Goal: Task Accomplishment & Management: Use online tool/utility

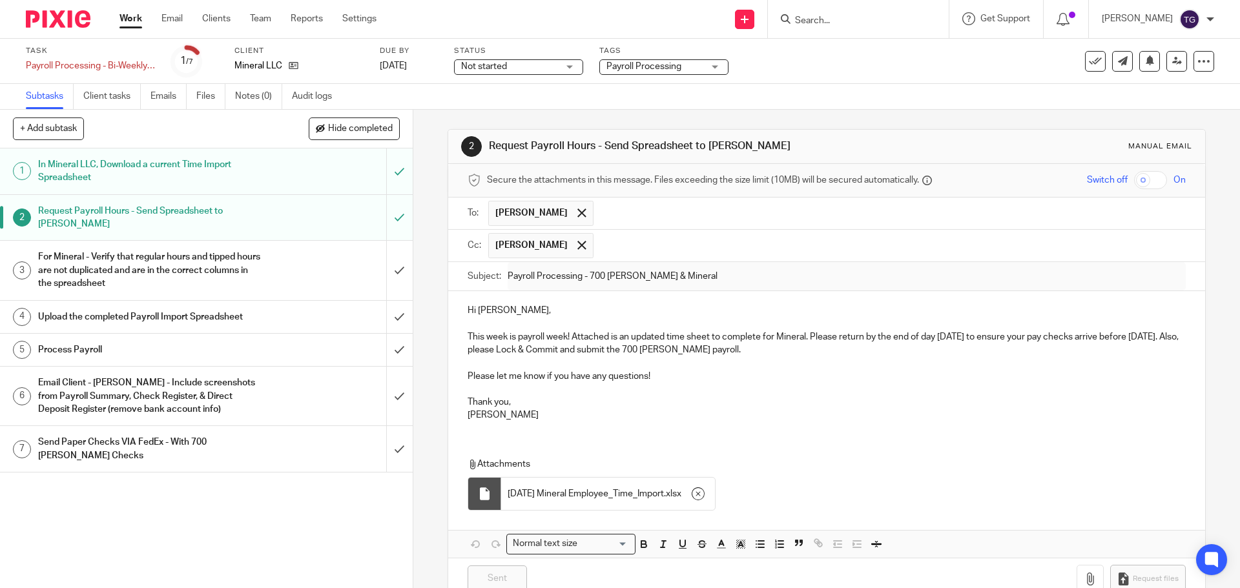
scroll to position [32, 0]
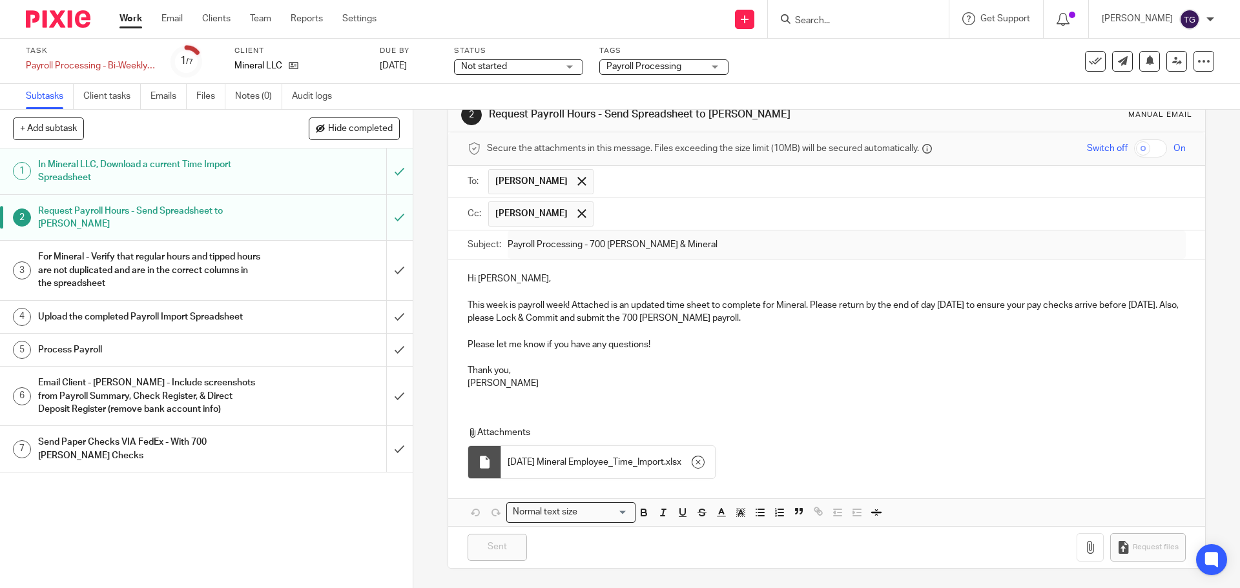
click at [54, 10] on img at bounding box center [58, 18] width 65 height 17
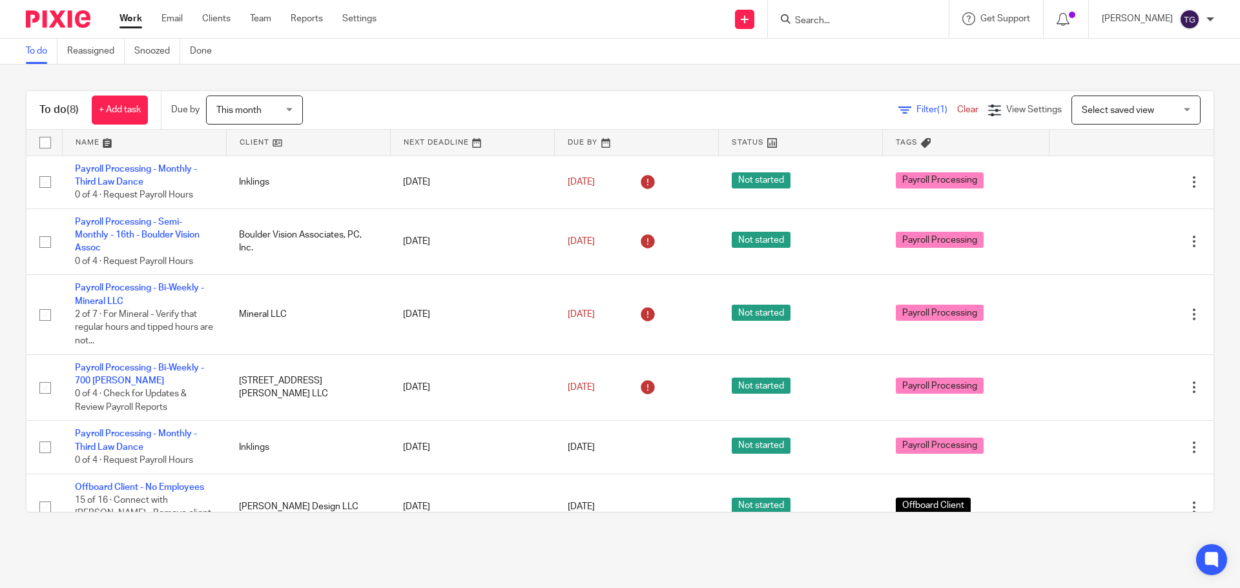
click at [262, 110] on span "This month" at bounding box center [238, 110] width 45 height 9
click at [385, 99] on div "Filter (1) Clear View Settings View Settings (1) Filters Clear Save Manage save…" at bounding box center [770, 110] width 888 height 29
click at [230, 109] on span "This month" at bounding box center [238, 110] width 45 height 9
click at [862, 21] on input "Search" at bounding box center [852, 22] width 116 height 12
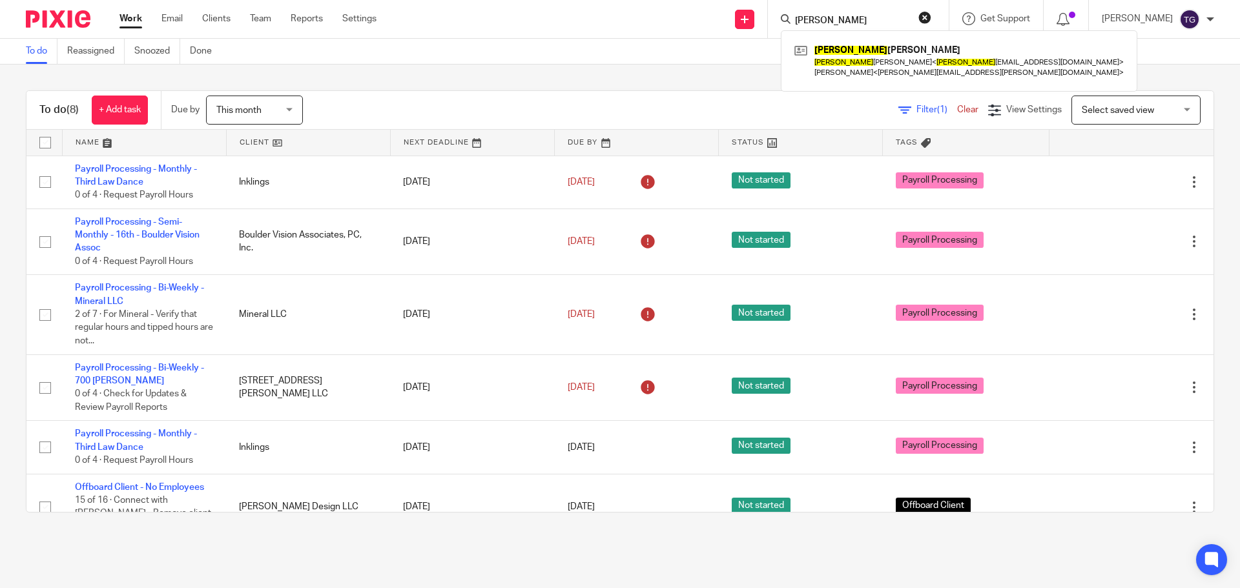
type input "rex"
click button "submit" at bounding box center [0, 0] width 0 height 0
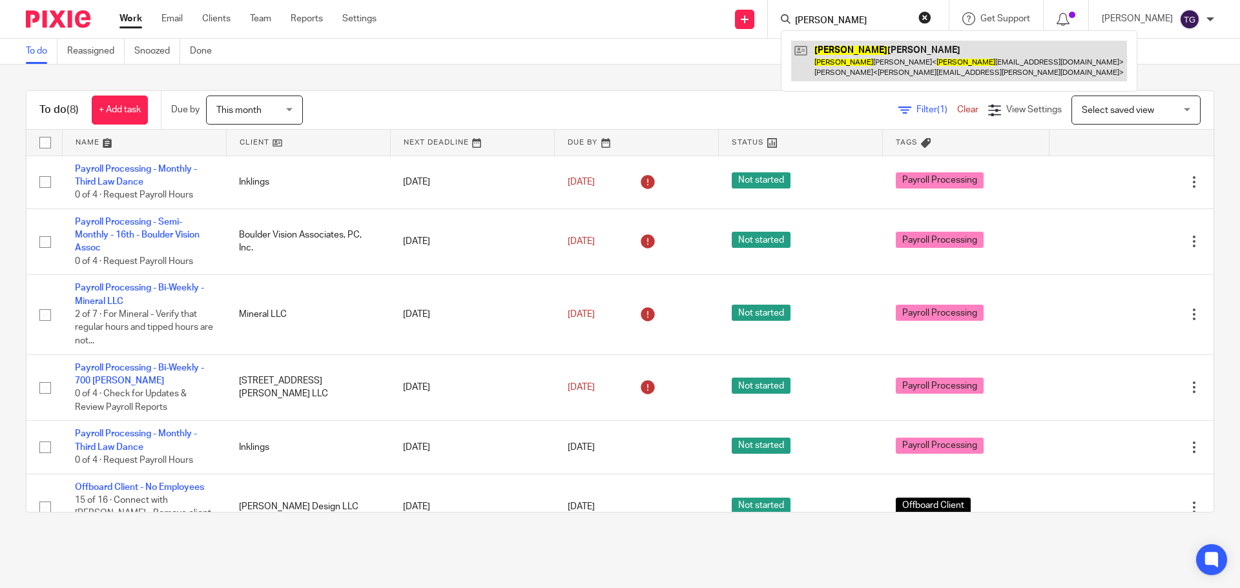
click at [935, 65] on link at bounding box center [959, 61] width 336 height 40
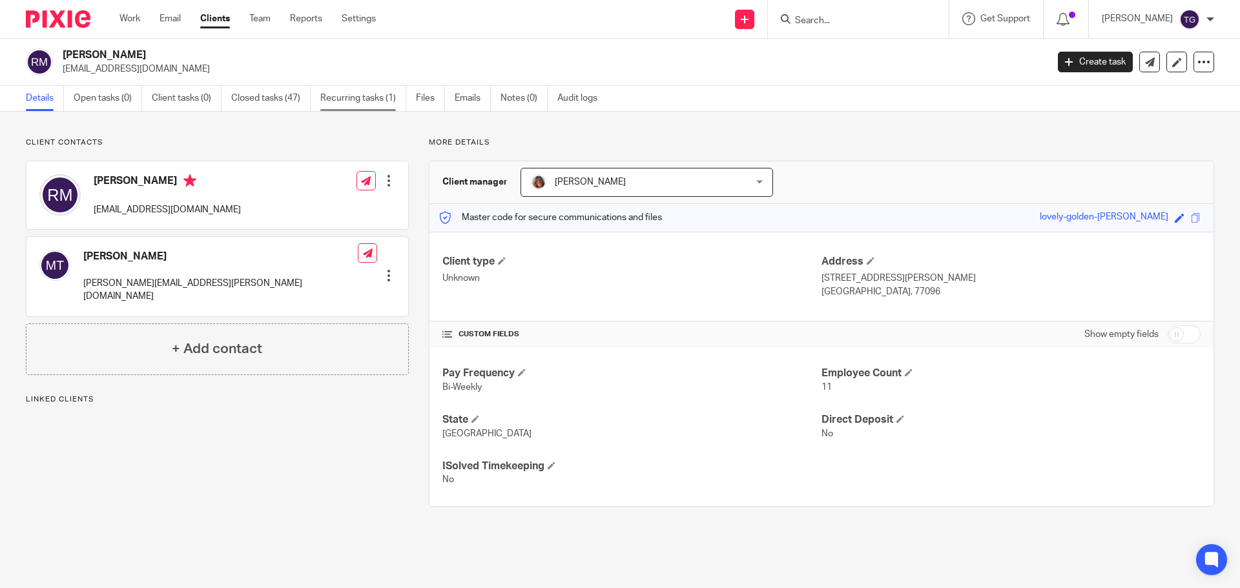
click at [357, 103] on link "Recurring tasks (1)" at bounding box center [363, 98] width 86 height 25
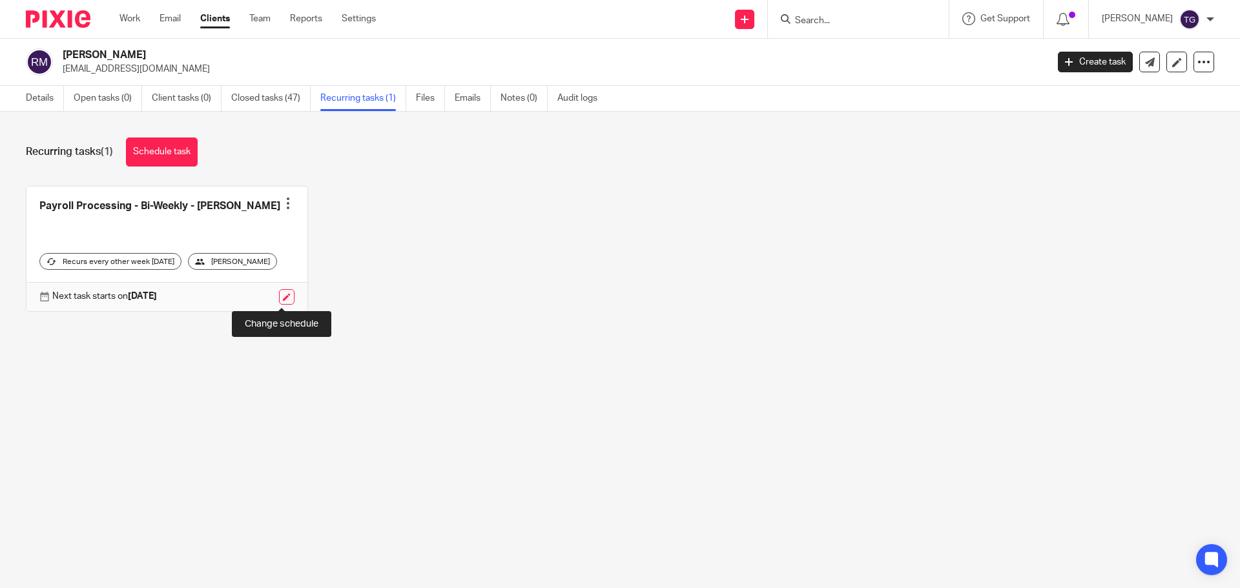
click at [281, 298] on link at bounding box center [287, 297] width 16 height 16
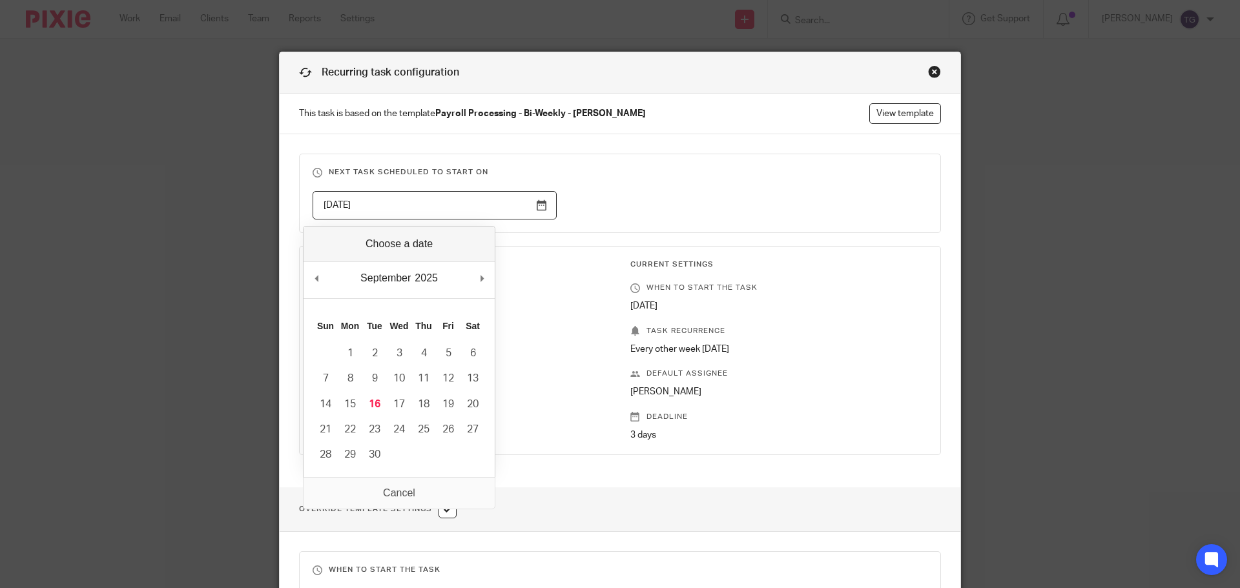
click at [406, 200] on input "2025-09-17" at bounding box center [435, 205] width 244 height 29
type input "2025-09-16"
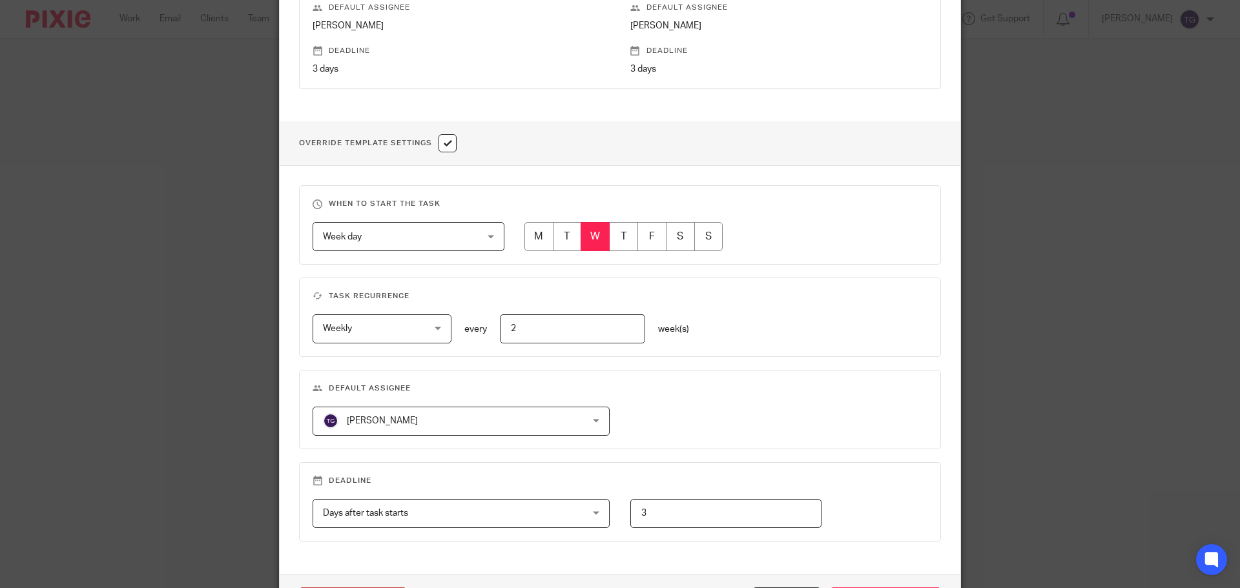
scroll to position [458, 0]
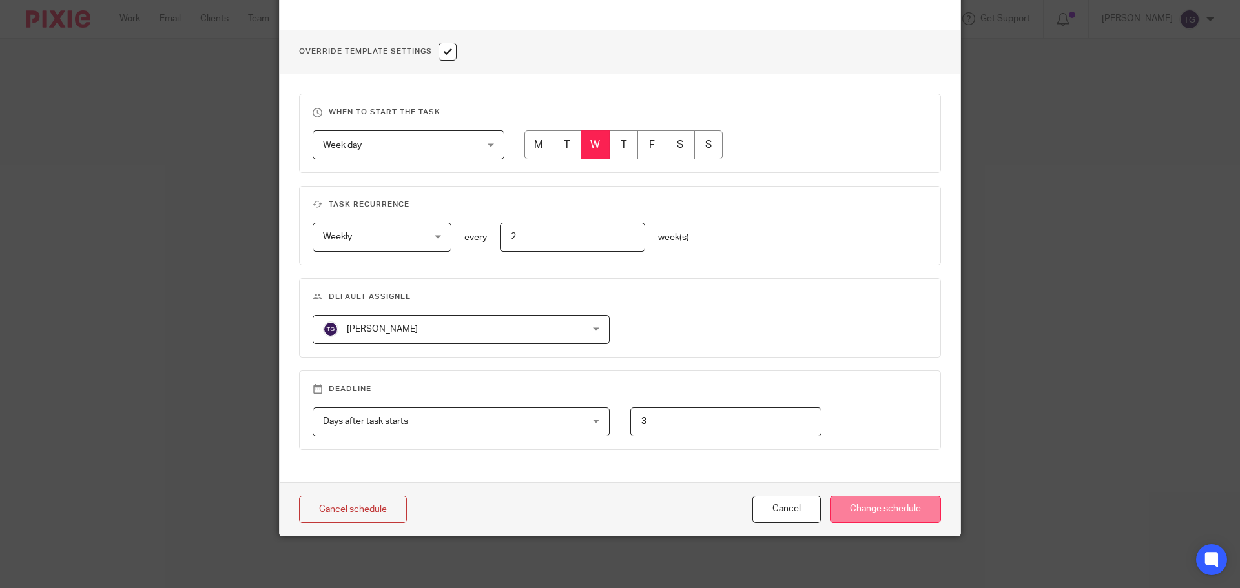
click at [890, 514] on input "Change schedule" at bounding box center [885, 510] width 111 height 28
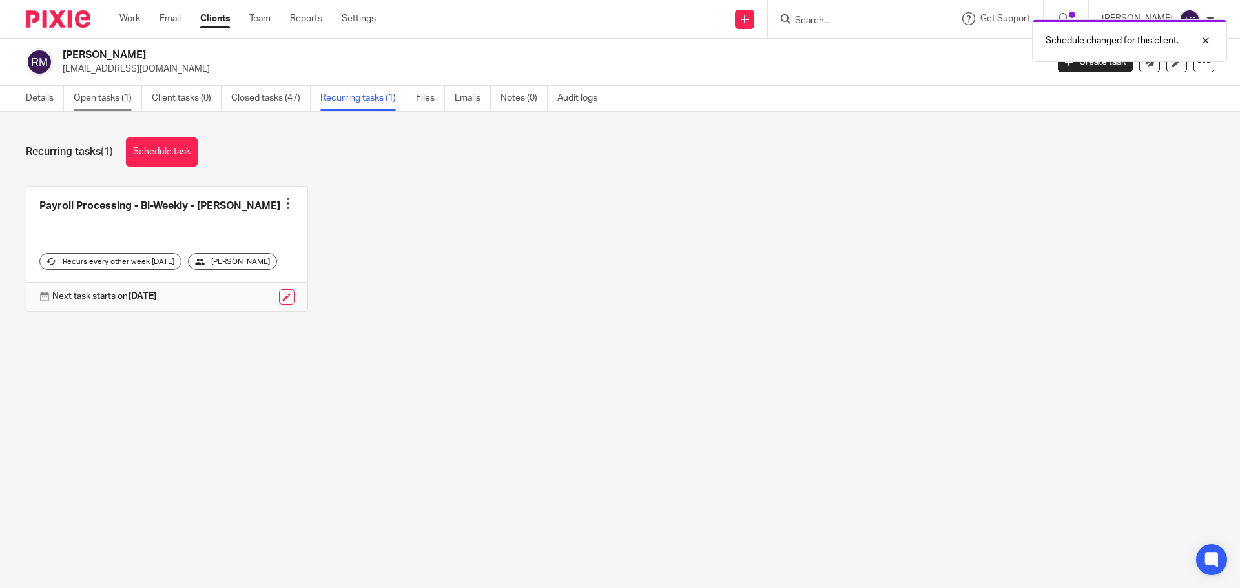
click at [110, 98] on link "Open tasks (1)" at bounding box center [108, 98] width 68 height 25
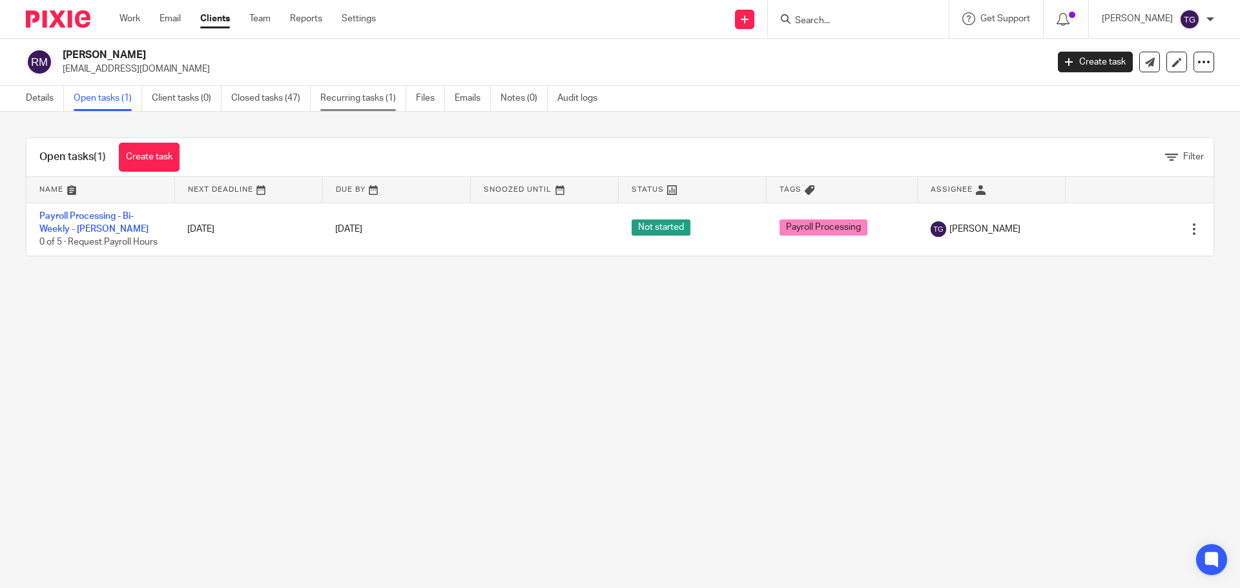
click at [360, 101] on link "Recurring tasks (1)" at bounding box center [363, 98] width 86 height 25
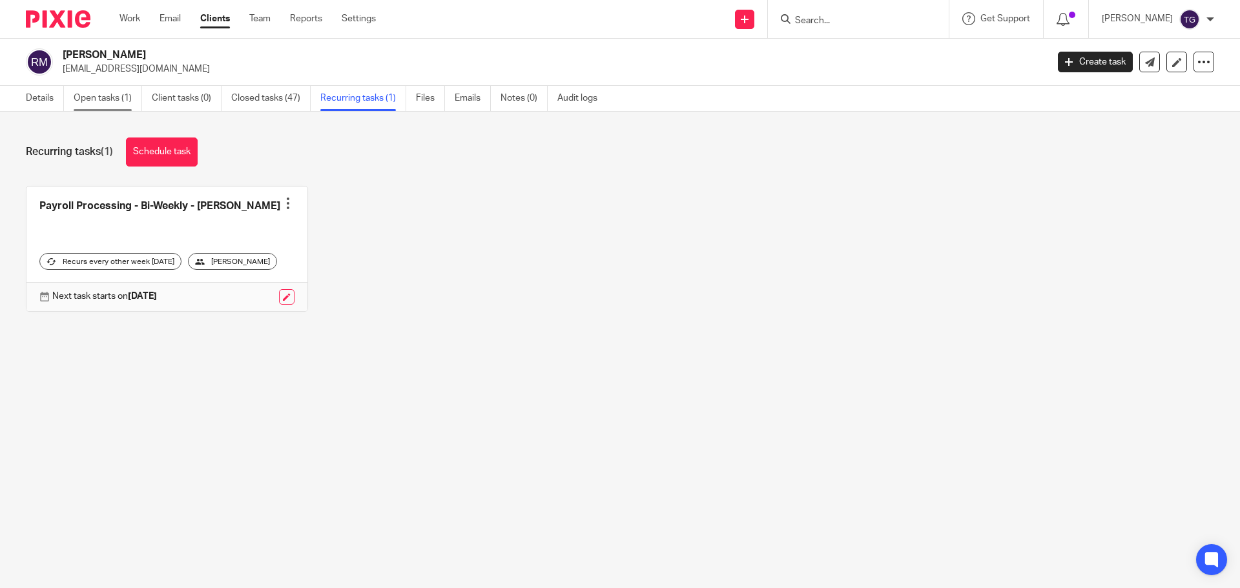
click at [112, 99] on link "Open tasks (1)" at bounding box center [108, 98] width 68 height 25
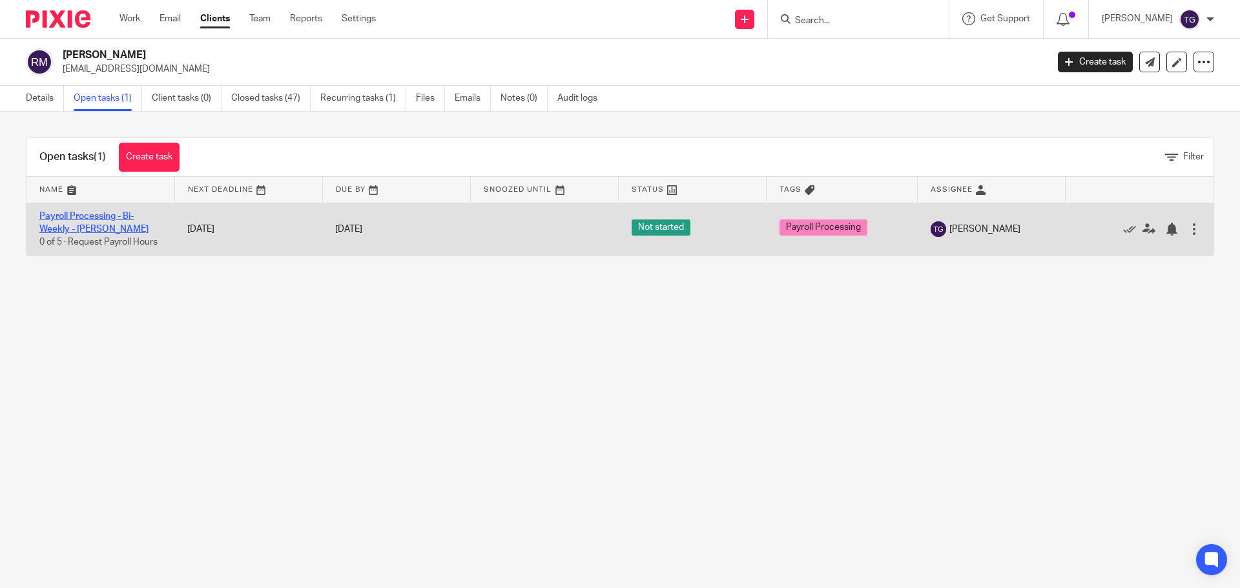
click at [80, 217] on link "Payroll Processing - Bi-Weekly - [PERSON_NAME]" at bounding box center [93, 223] width 109 height 22
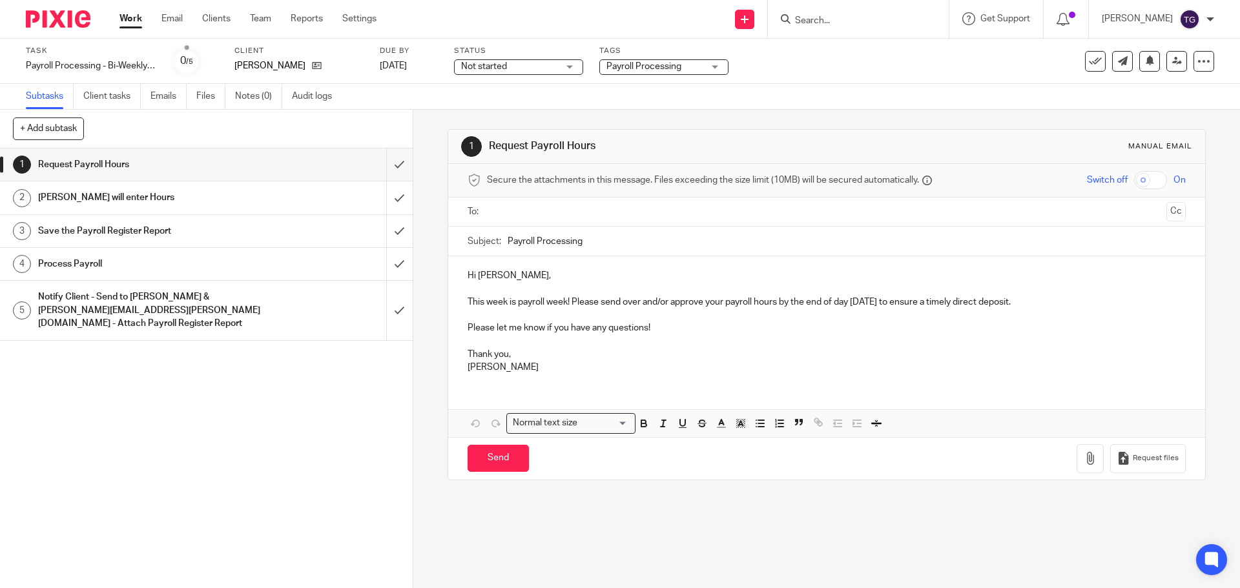
click at [431, 196] on div "1 Request Payroll Hours Manual email Secure the attachments in this message. Fi…" at bounding box center [826, 349] width 827 height 479
click at [567, 210] on input "text" at bounding box center [826, 212] width 669 height 15
click at [1167, 211] on button "Cc" at bounding box center [1176, 212] width 19 height 19
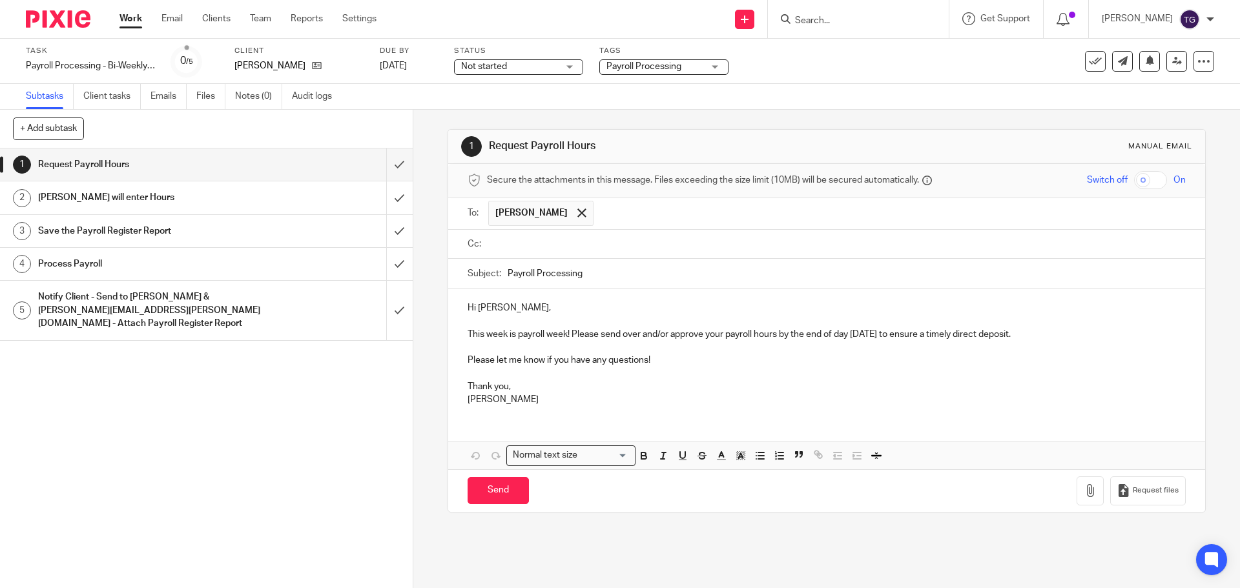
click at [570, 240] on input "text" at bounding box center [836, 244] width 689 height 15
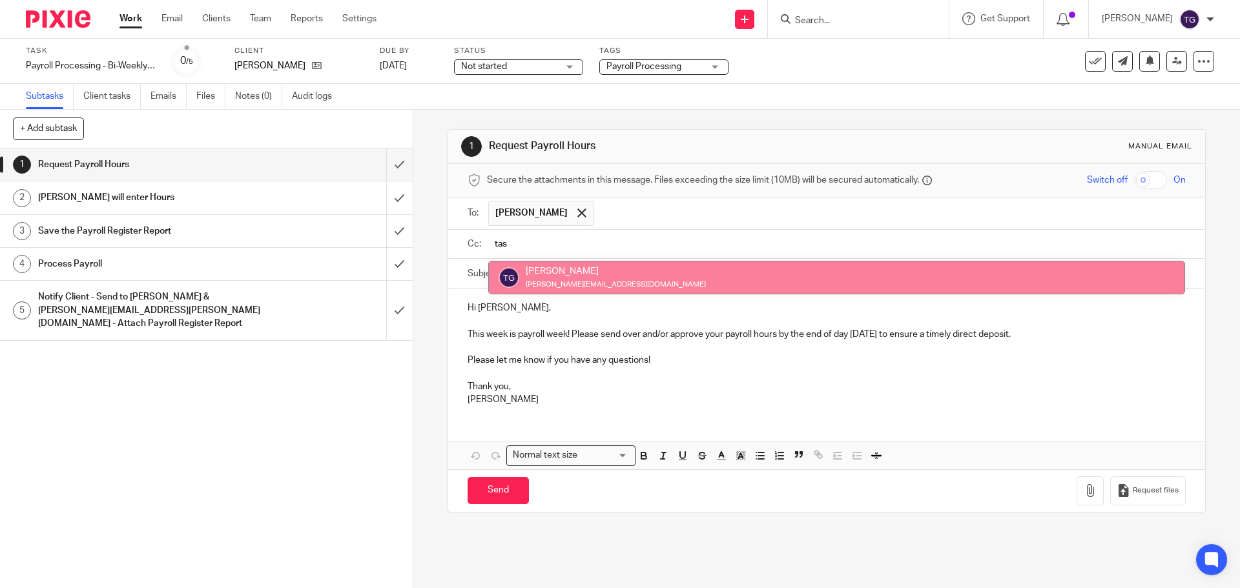
type input "tas"
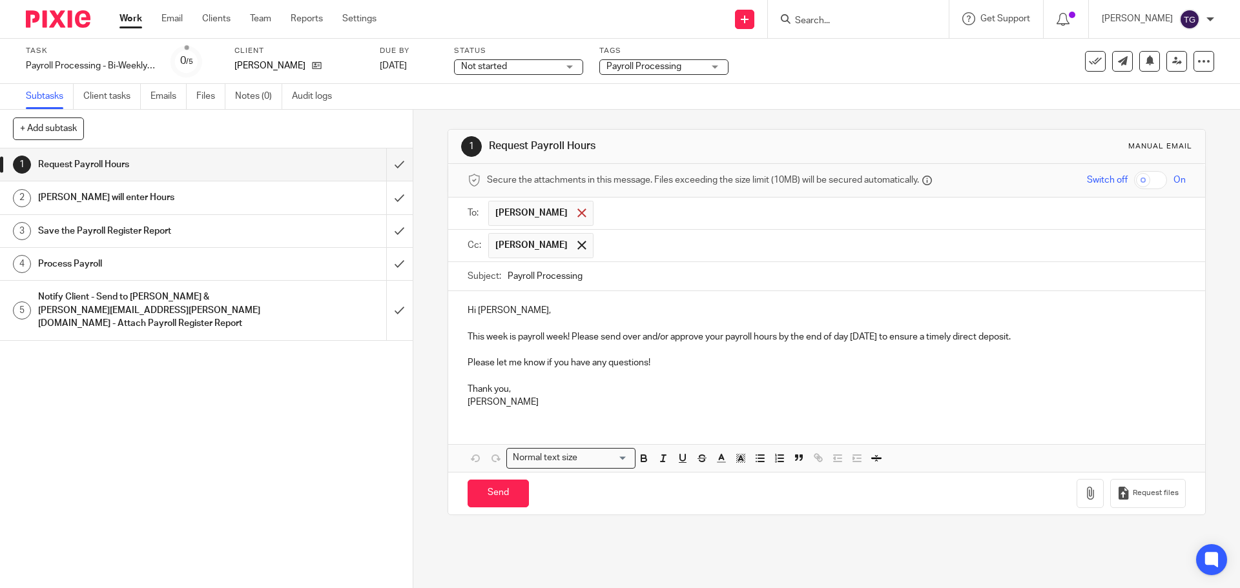
click at [574, 211] on div at bounding box center [581, 212] width 15 height 19
click at [579, 244] on span at bounding box center [581, 242] width 8 height 8
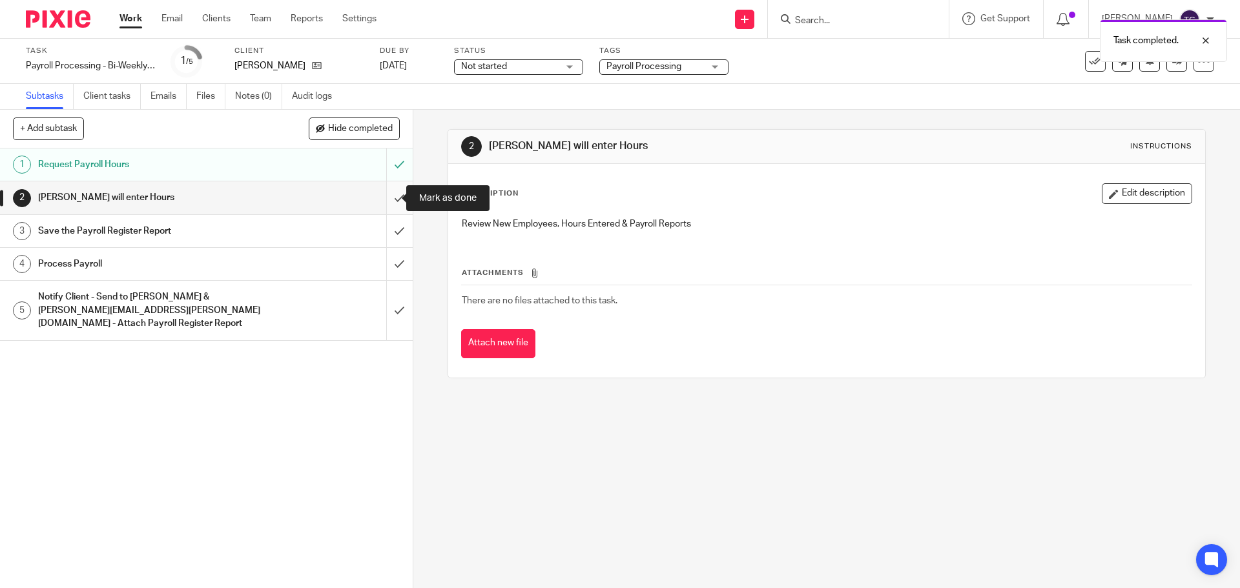
click at [380, 201] on input "submit" at bounding box center [206, 198] width 413 height 32
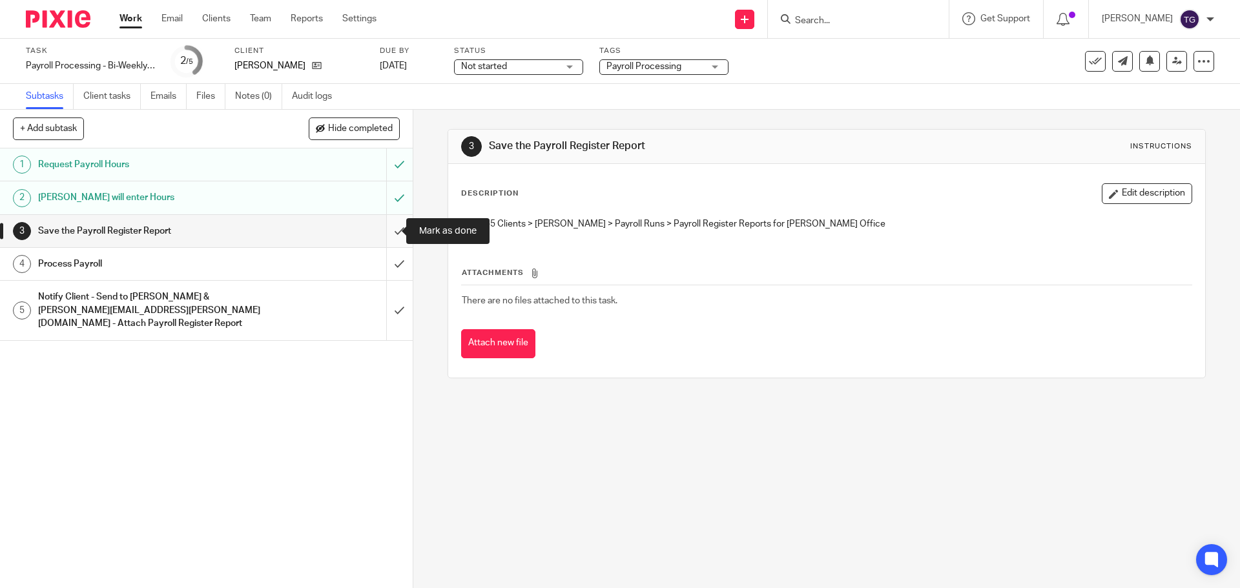
click at [389, 236] on input "submit" at bounding box center [206, 231] width 413 height 32
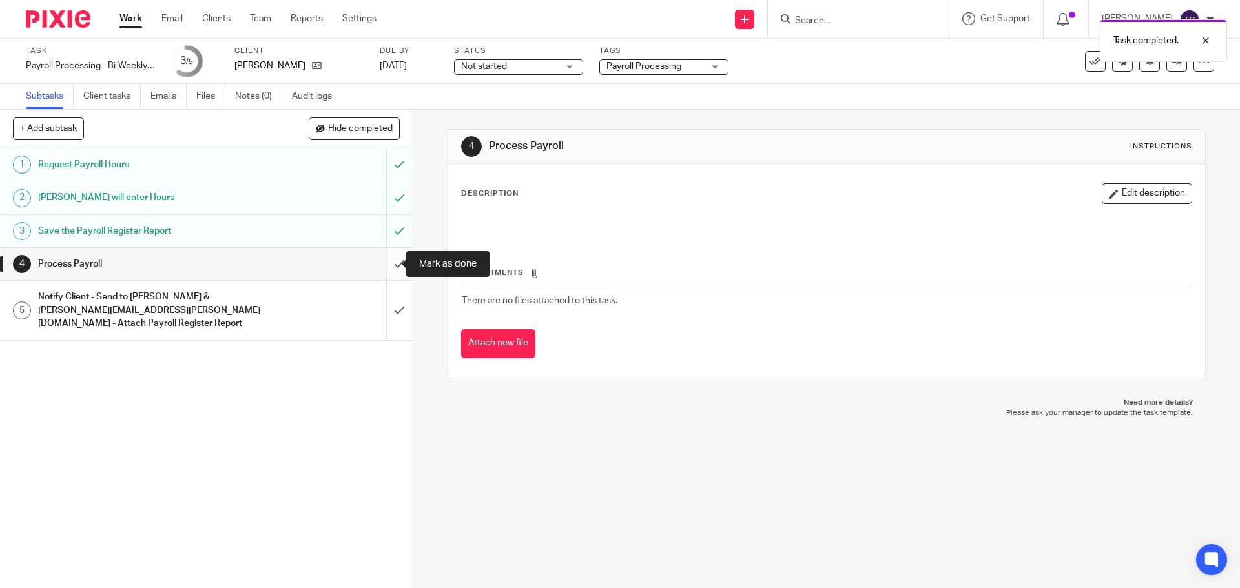
click at [390, 266] on input "submit" at bounding box center [206, 264] width 413 height 32
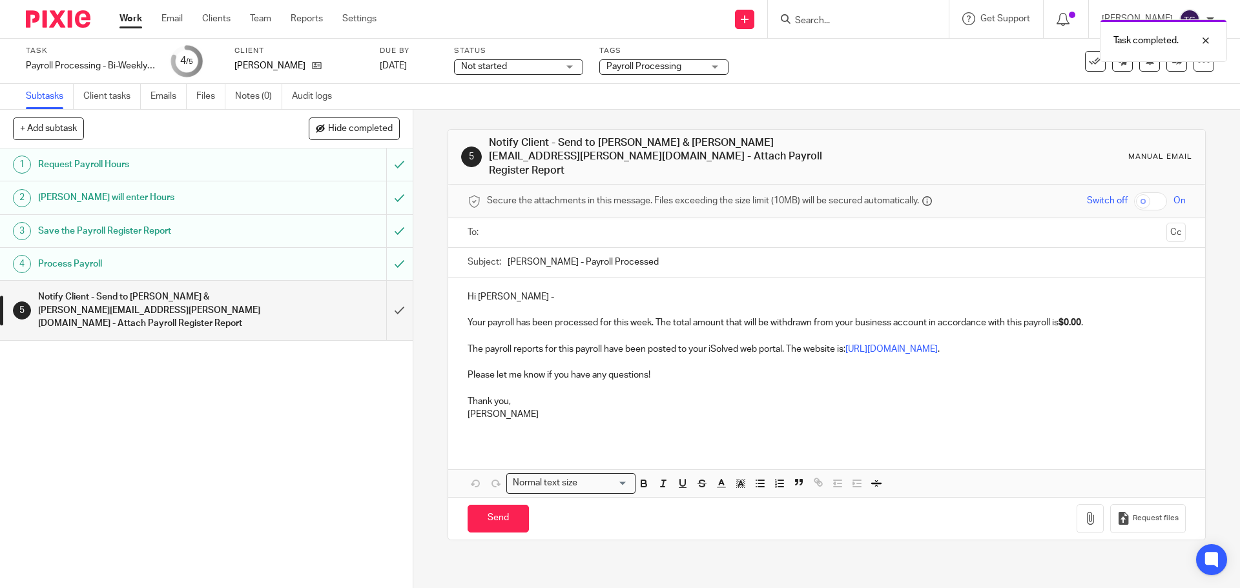
click at [563, 225] on input "text" at bounding box center [826, 232] width 669 height 15
click at [1167, 224] on button "Cc" at bounding box center [1176, 233] width 19 height 19
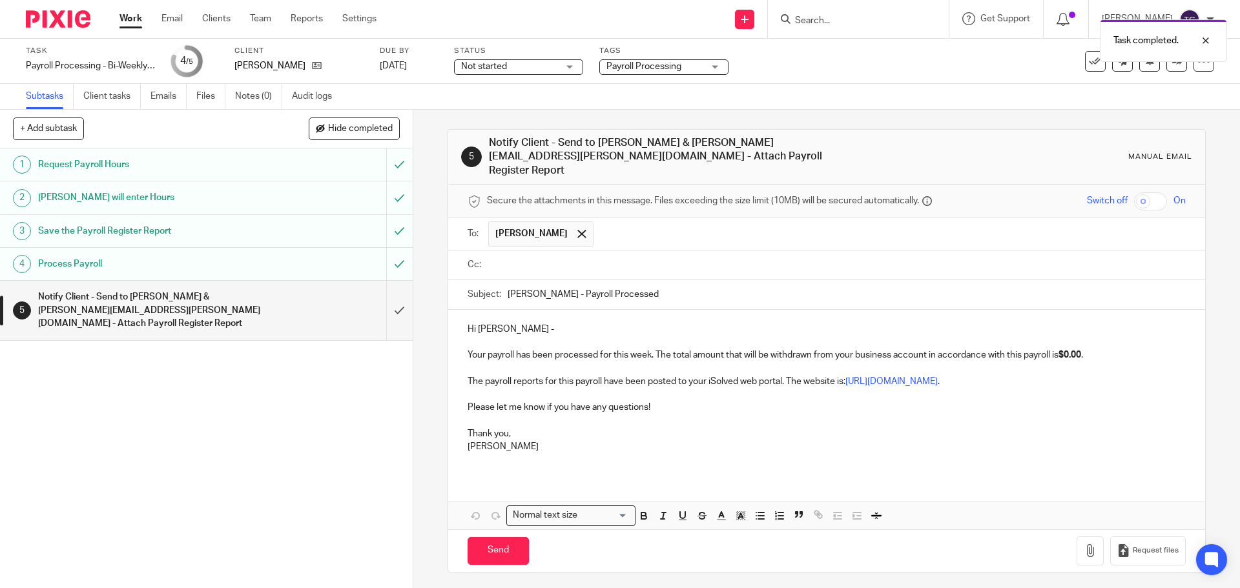
click at [668, 222] on input "text" at bounding box center [890, 234] width 581 height 25
click at [647, 258] on input "text" at bounding box center [836, 265] width 689 height 15
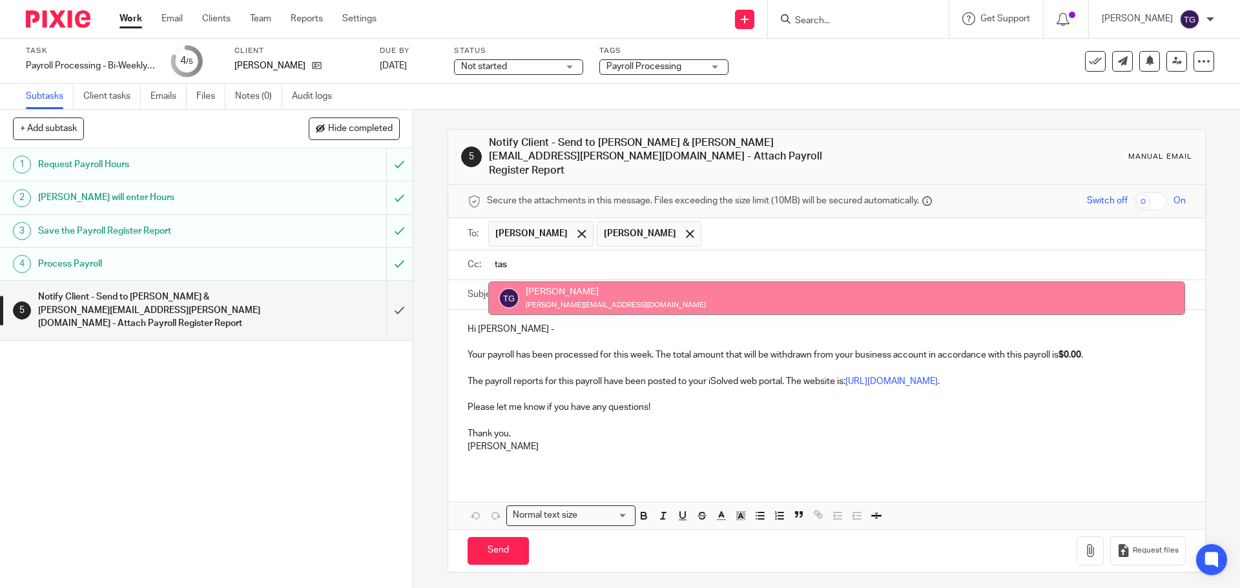
type input "tas"
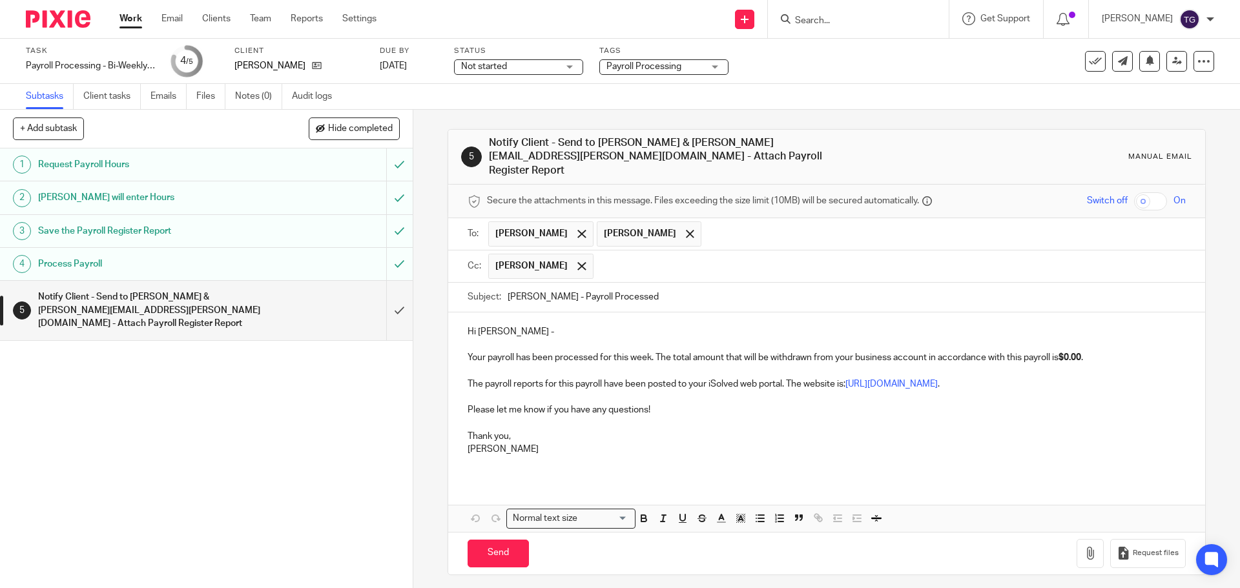
drag, startPoint x: 1055, startPoint y: 368, endPoint x: 1061, endPoint y: 364, distance: 7.2
click at [1056, 378] on p "The payroll reports for this payroll have been posted to your iSolved web porta…" at bounding box center [827, 384] width 718 height 13
click at [1081, 353] on strong "$0.00" at bounding box center [1070, 357] width 23 height 9
drag, startPoint x: 1082, startPoint y: 346, endPoint x: 1067, endPoint y: 343, distance: 15.1
click at [1067, 353] on strong "$0.00" at bounding box center [1070, 357] width 23 height 9
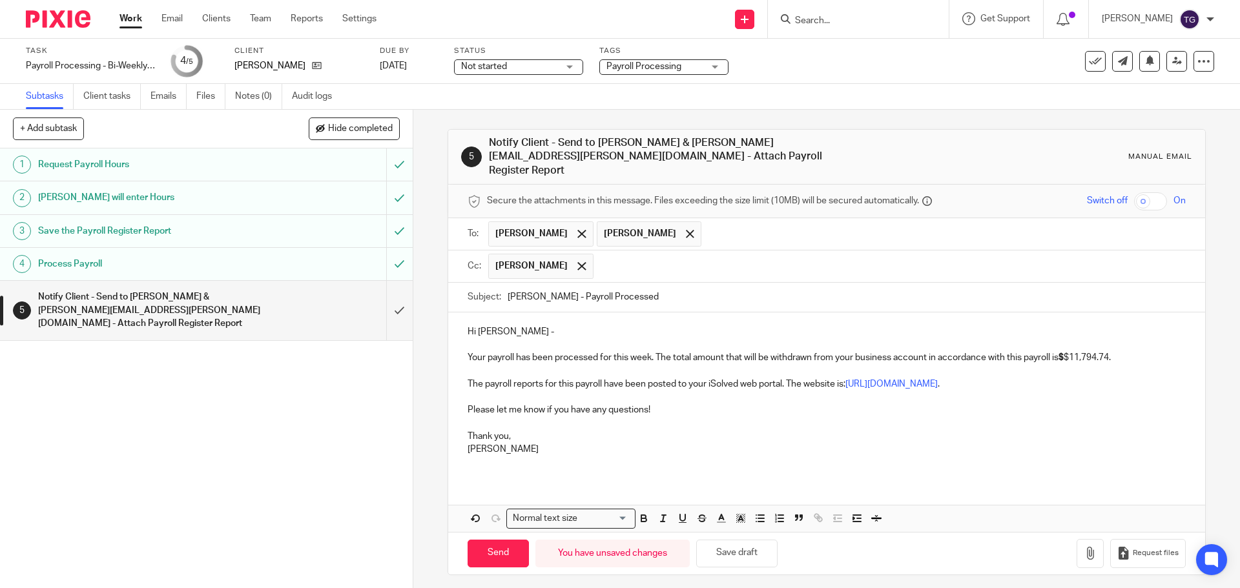
click at [1089, 326] on p "Hi Rex -" at bounding box center [827, 332] width 718 height 13
click at [1068, 345] on p "Your payroll has been processed for this week. The total amount that will be wi…" at bounding box center [827, 351] width 718 height 26
drag, startPoint x: 1118, startPoint y: 340, endPoint x: 1063, endPoint y: 342, distance: 54.9
click at [1063, 342] on p "Your payroll has been processed for this week. The total amount that will be wi…" at bounding box center [827, 351] width 718 height 26
click at [641, 513] on icon "button" at bounding box center [644, 519] width 12 height 12
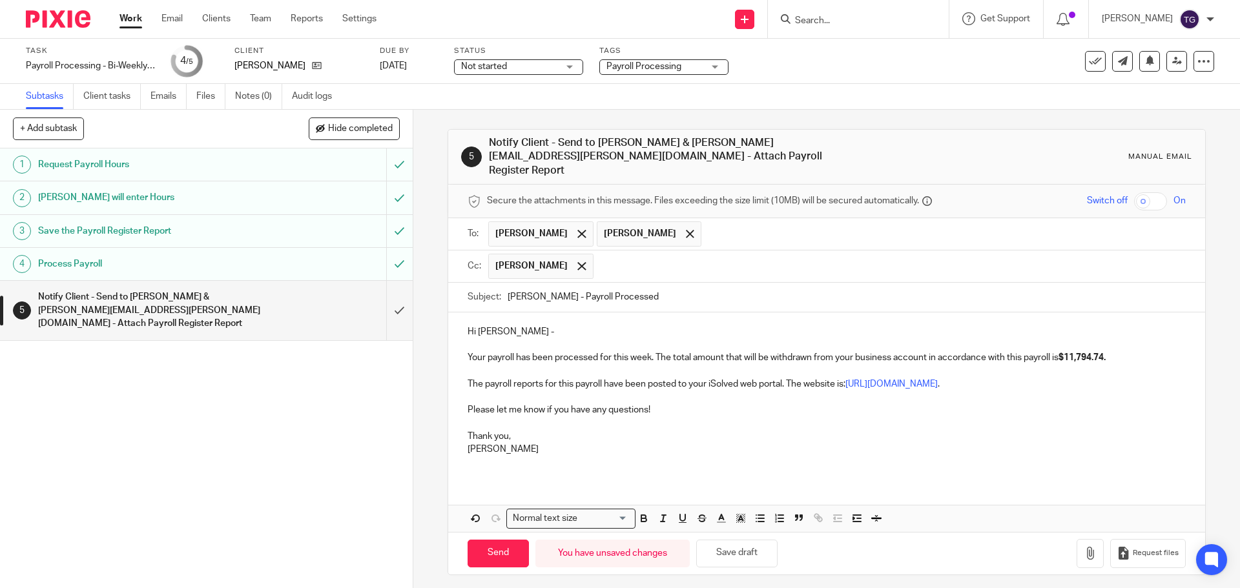
click at [756, 419] on p "Thank you," at bounding box center [827, 430] width 718 height 26
click at [1103, 378] on p "The payroll reports for this payroll have been posted to your iSolved web porta…" at bounding box center [827, 384] width 718 height 13
drag, startPoint x: 1110, startPoint y: 351, endPoint x: 1063, endPoint y: 348, distance: 47.3
click at [1063, 348] on p "Your payroll has been processed for this week. The total amount that will be wi…" at bounding box center [827, 351] width 718 height 26
click at [677, 513] on icon "button" at bounding box center [683, 519] width 12 height 12
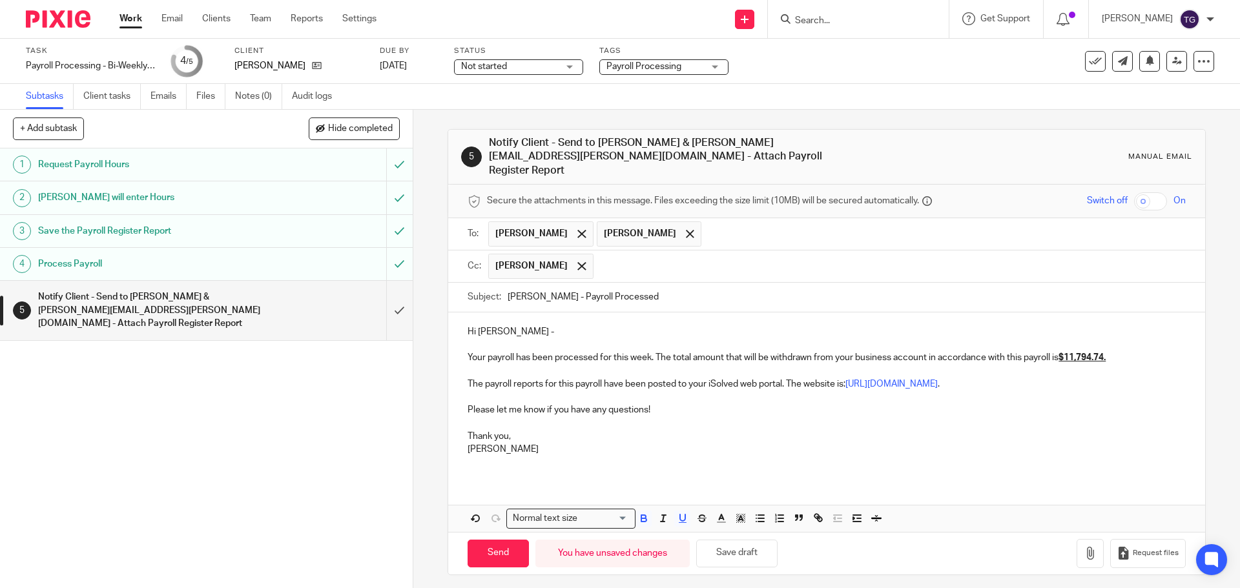
click at [804, 422] on p "Thank you," at bounding box center [827, 430] width 718 height 26
click at [784, 443] on p "Tashara" at bounding box center [827, 449] width 718 height 13
click at [1082, 544] on button "button" at bounding box center [1090, 553] width 27 height 29
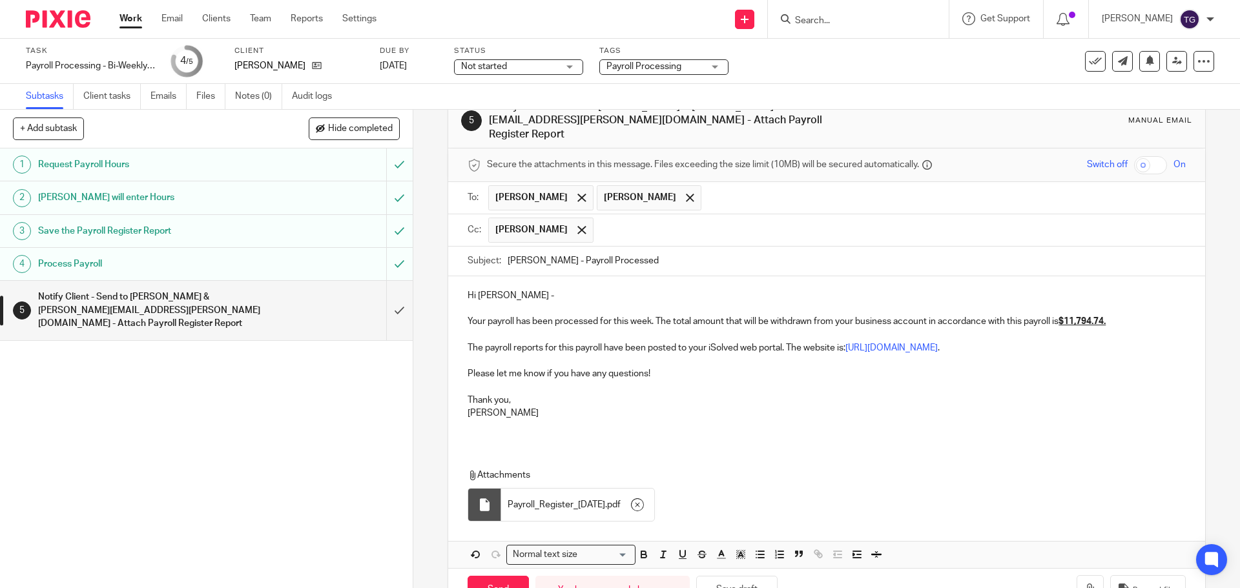
scroll to position [65, 0]
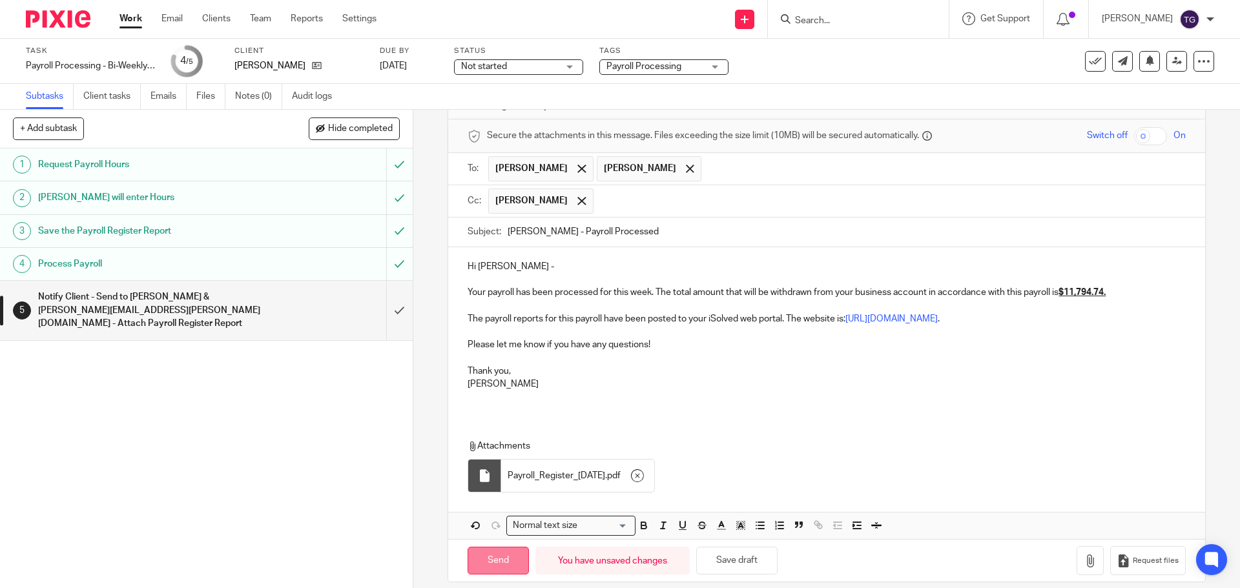
click at [510, 548] on input "Send" at bounding box center [498, 561] width 61 height 28
type input "Sent"
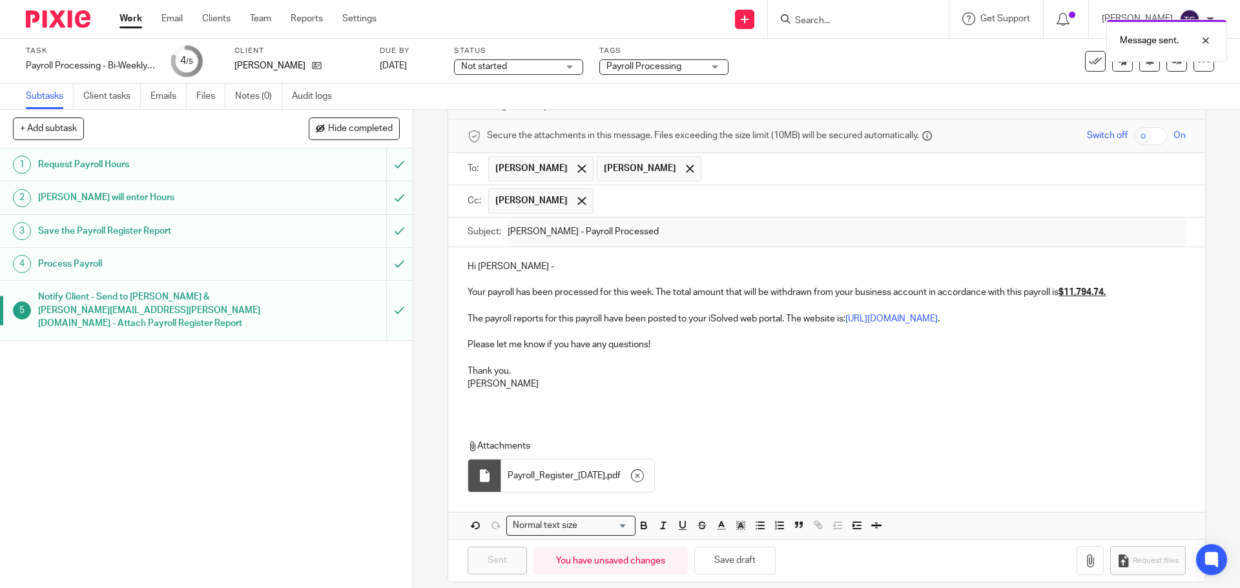
click at [91, 23] on link at bounding box center [60, 18] width 68 height 17
